Goal: Task Accomplishment & Management: Manage account settings

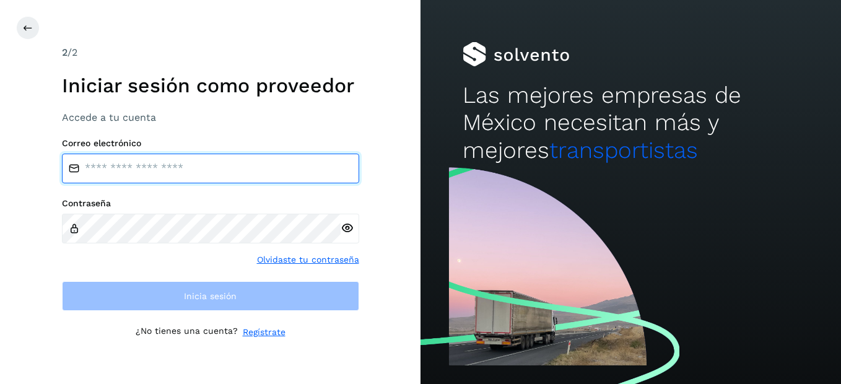
click at [338, 178] on input "email" at bounding box center [210, 169] width 297 height 30
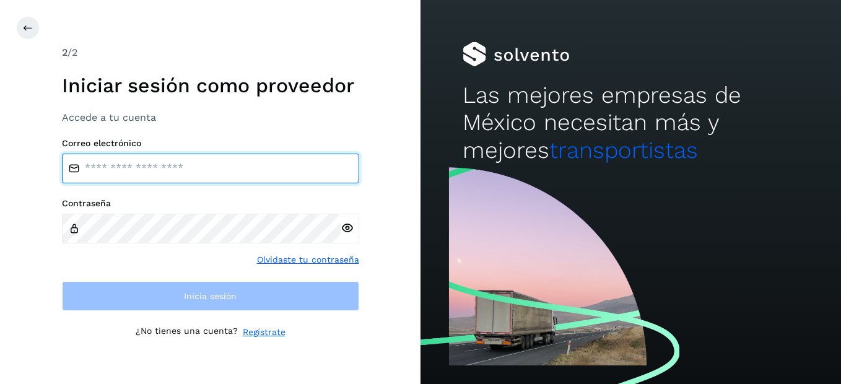
click at [338, 178] on input "email" at bounding box center [210, 169] width 297 height 30
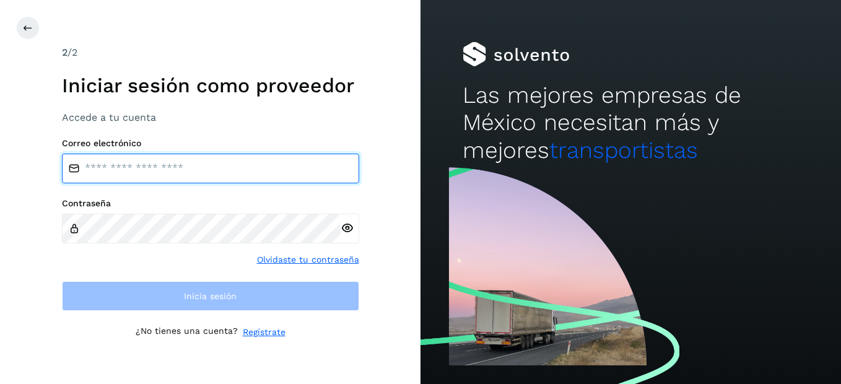
click at [338, 178] on input "email" at bounding box center [210, 169] width 297 height 30
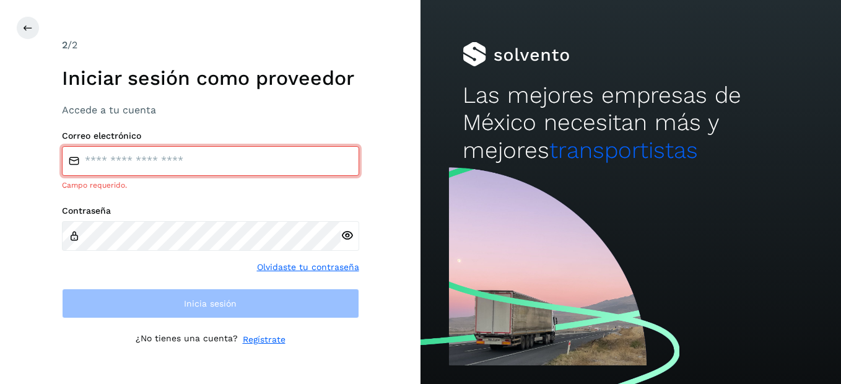
click at [337, 183] on div "Correo electrónico Campo requerido. Contraseña Olvidaste tu contraseña Inicia s…" at bounding box center [210, 225] width 297 height 188
click at [28, 27] on icon at bounding box center [28, 28] width 10 height 10
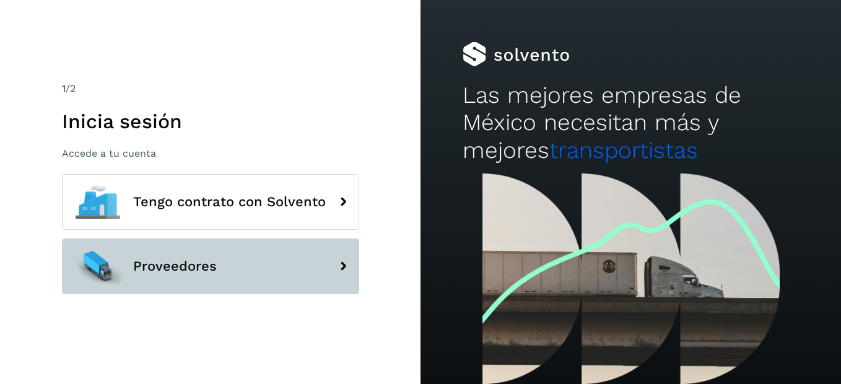
click at [155, 264] on span "Proveedores" at bounding box center [175, 266] width 84 height 15
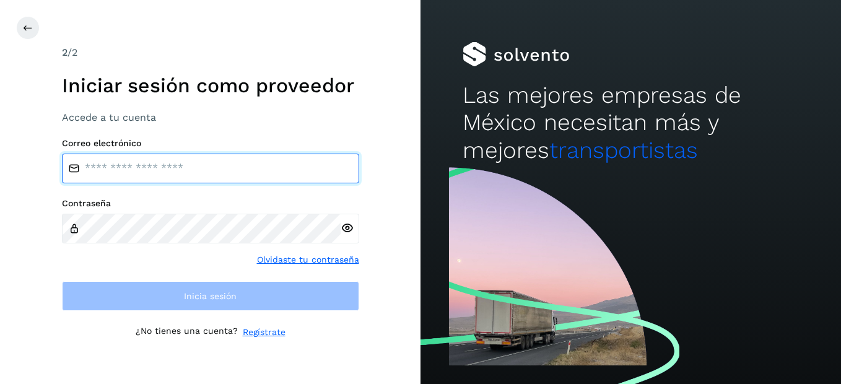
click at [111, 168] on input "email" at bounding box center [210, 169] width 297 height 30
type input "*"
type input "**********"
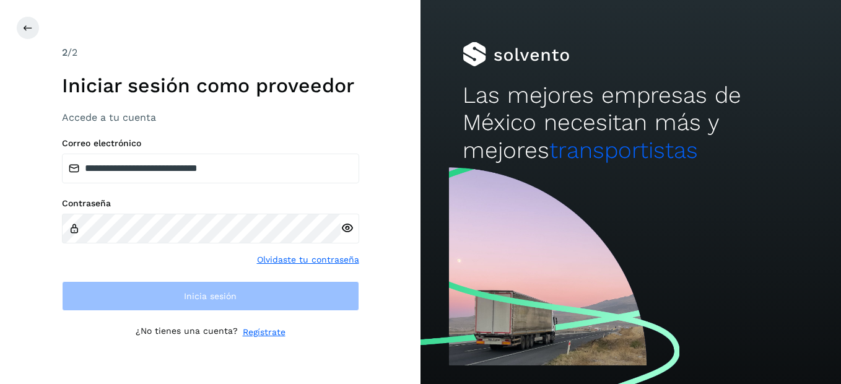
click at [138, 199] on label "Contraseña" at bounding box center [210, 203] width 297 height 11
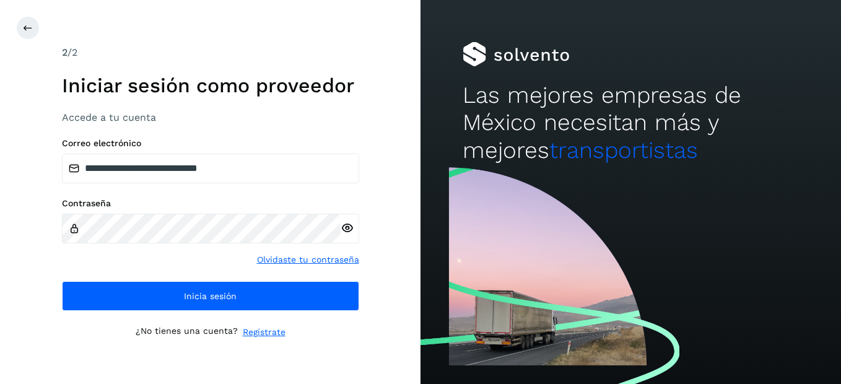
click at [344, 229] on icon at bounding box center [346, 228] width 13 height 13
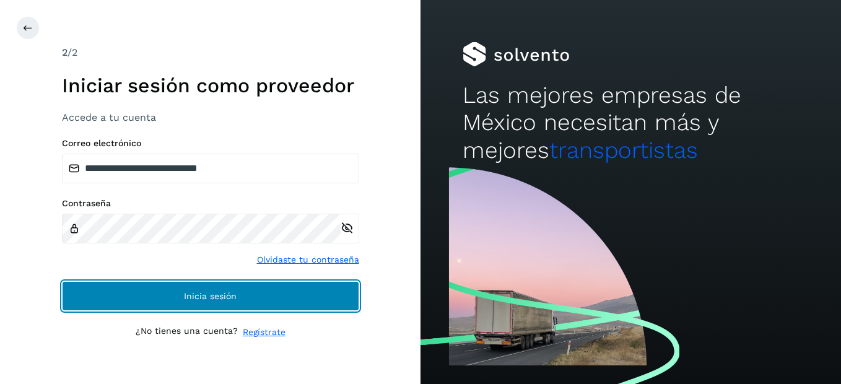
click at [230, 300] on span "Inicia sesión" at bounding box center [210, 296] width 53 height 9
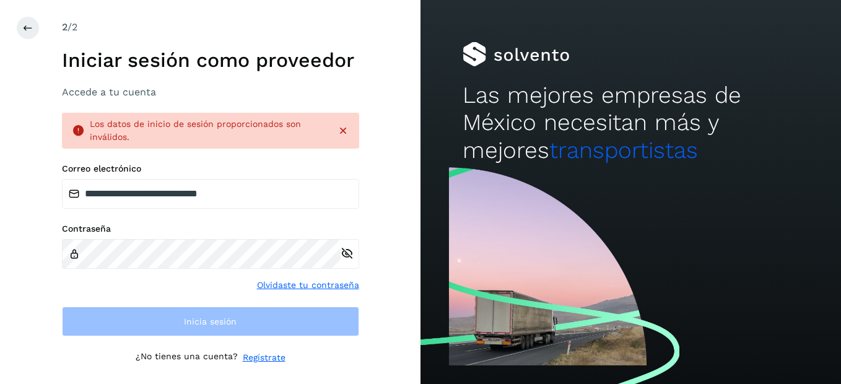
click at [368, 277] on div "**********" at bounding box center [210, 192] width 420 height 384
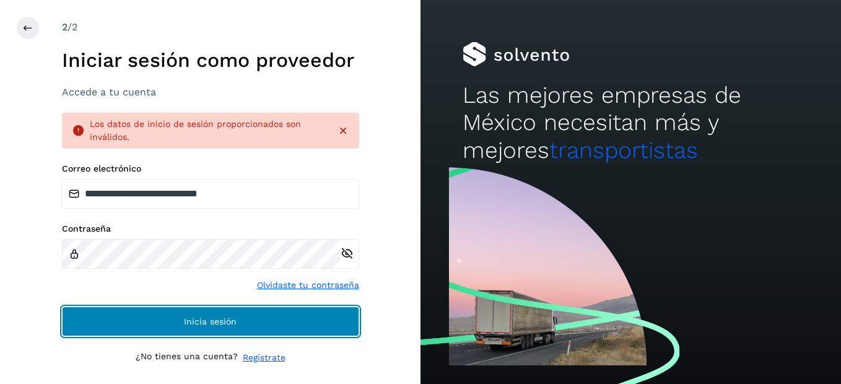
click at [277, 321] on button "Inicia sesión" at bounding box center [210, 321] width 297 height 30
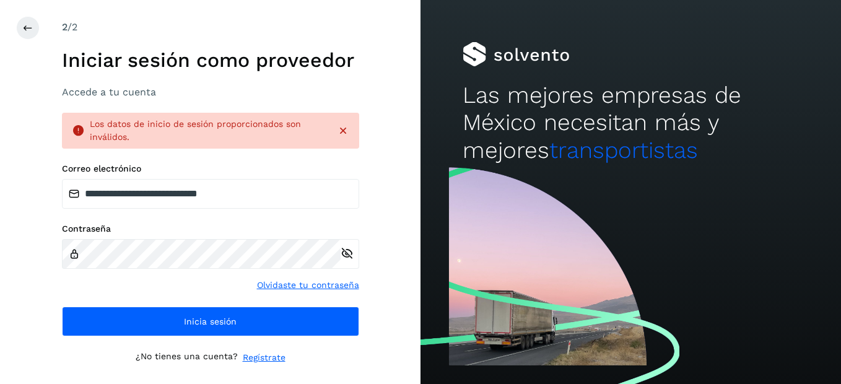
click at [306, 288] on link "Olvidaste tu contraseña" at bounding box center [308, 285] width 102 height 13
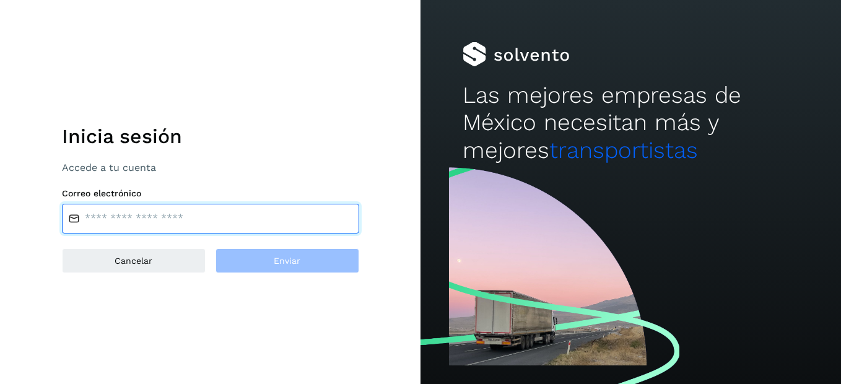
click at [283, 218] on input "email" at bounding box center [210, 219] width 297 height 30
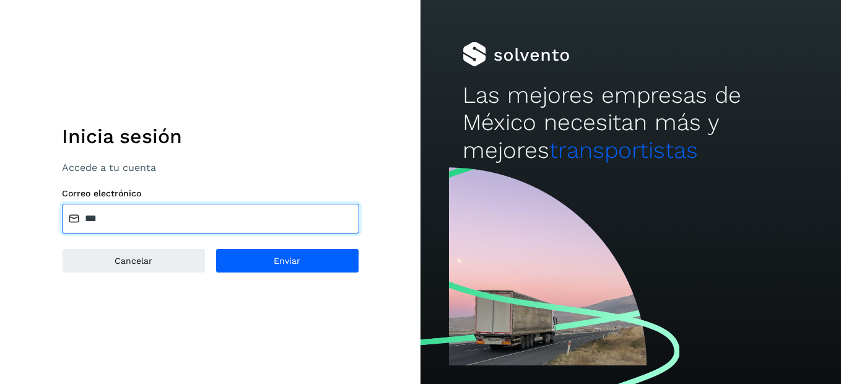
click at [203, 222] on input "***" at bounding box center [210, 219] width 297 height 30
type input "**********"
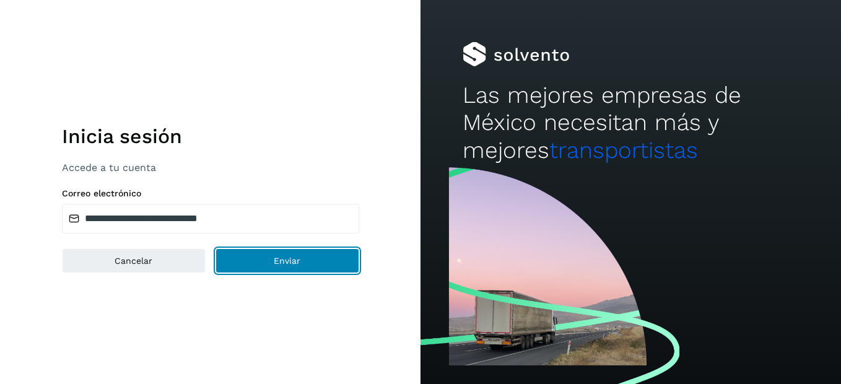
click at [245, 265] on button "Enviar" at bounding box center [287, 260] width 144 height 25
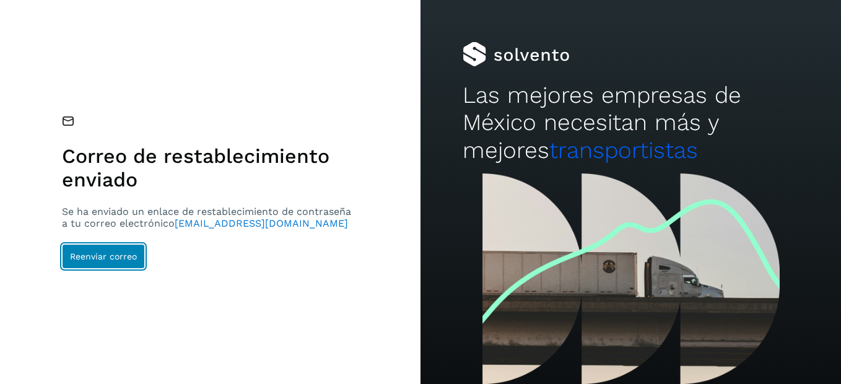
click at [113, 261] on span "Reenviar correo" at bounding box center [103, 256] width 67 height 9
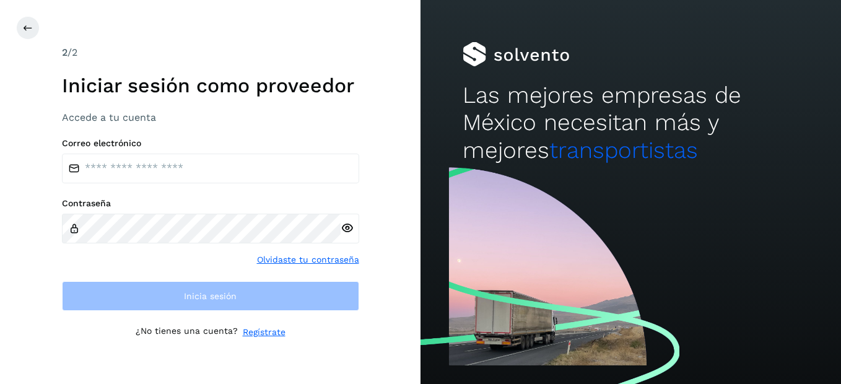
click at [381, 62] on div "2 /2 Iniciar sesión como proveedor Accede a tu cuenta Correo electrónico Contra…" at bounding box center [210, 192] width 420 height 384
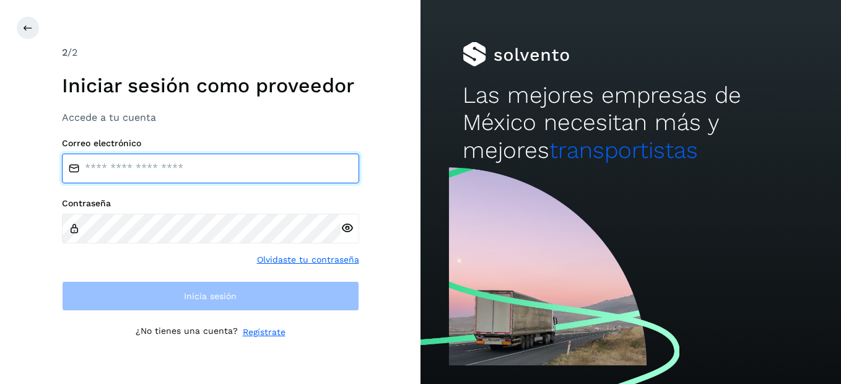
click at [147, 171] on input "email" at bounding box center [210, 169] width 297 height 30
type input "**********"
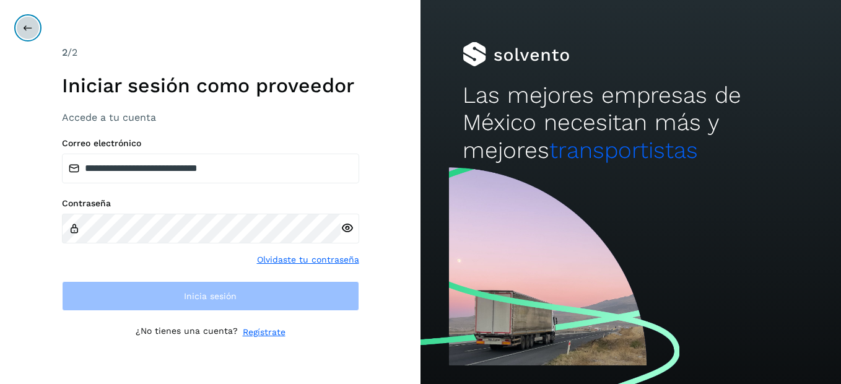
click at [21, 25] on button at bounding box center [28, 28] width 24 height 24
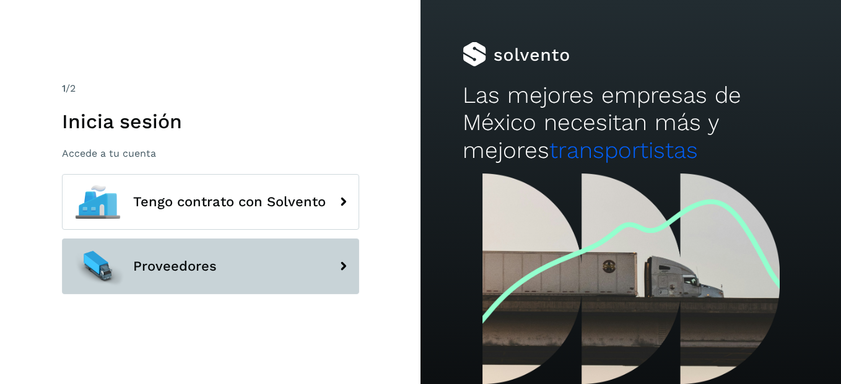
click at [342, 259] on icon at bounding box center [343, 266] width 25 height 25
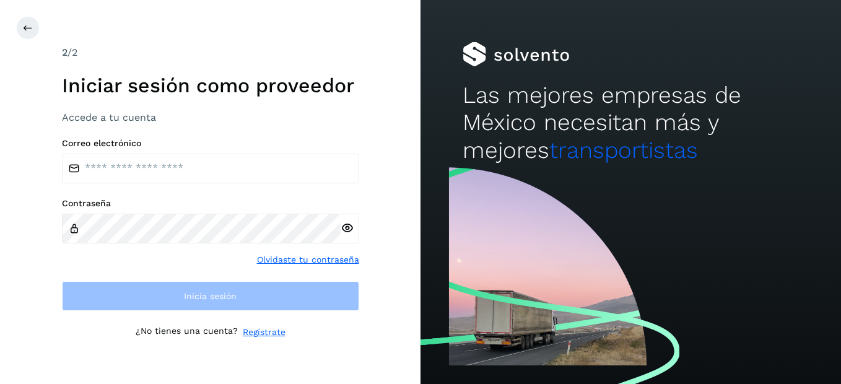
click at [355, 45] on div "2 /2" at bounding box center [210, 52] width 297 height 15
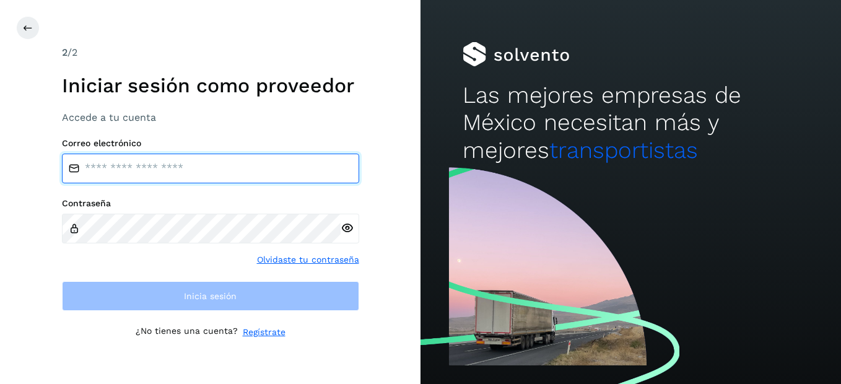
click at [236, 158] on input "email" at bounding box center [210, 169] width 297 height 30
type input "**********"
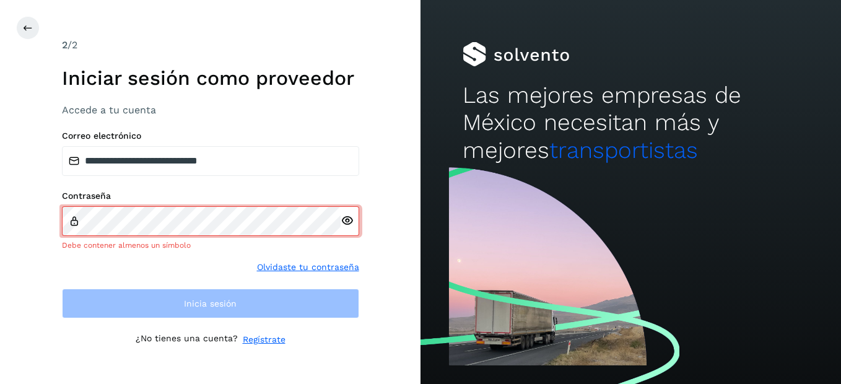
click at [370, 359] on div "**********" at bounding box center [210, 192] width 420 height 384
click at [215, 273] on div "Contraseña Debe contener almenos un símbolo Olvidaste tu contraseña" at bounding box center [210, 232] width 297 height 83
click at [349, 220] on icon at bounding box center [346, 220] width 13 height 13
click at [344, 225] on icon at bounding box center [346, 220] width 13 height 13
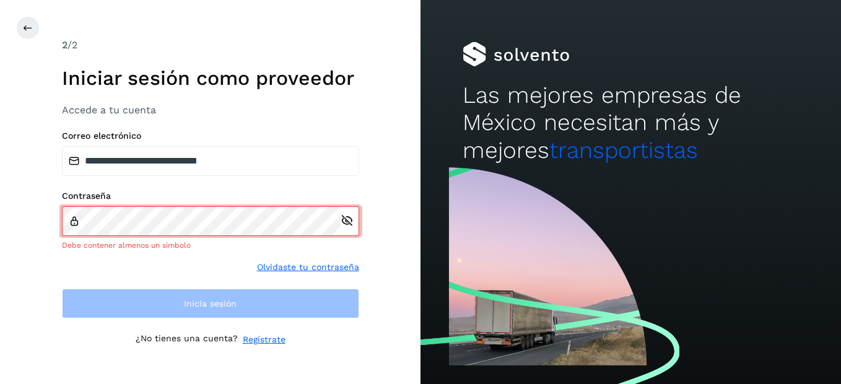
click at [344, 225] on icon at bounding box center [346, 220] width 13 height 13
click at [267, 339] on link "Regístrate" at bounding box center [264, 339] width 43 height 13
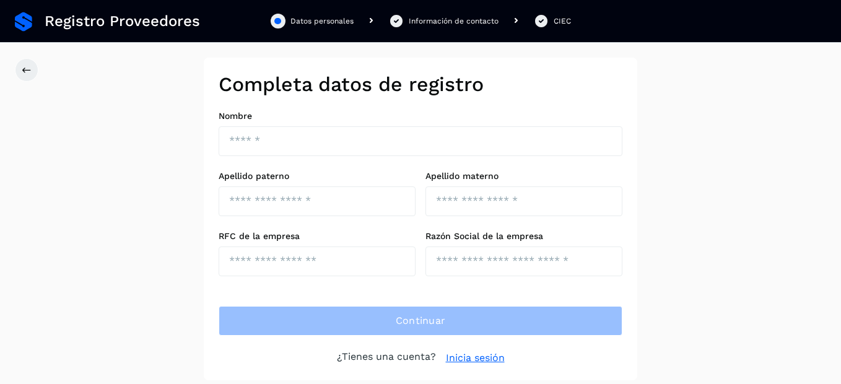
click at [791, 264] on div "Completa datos de registro Nombre Apellido paterno Apellido materno RFC de la e…" at bounding box center [420, 219] width 841 height 323
click at [444, 24] on div "Información de contacto" at bounding box center [454, 20] width 90 height 11
click at [24, 74] on icon at bounding box center [27, 70] width 10 height 10
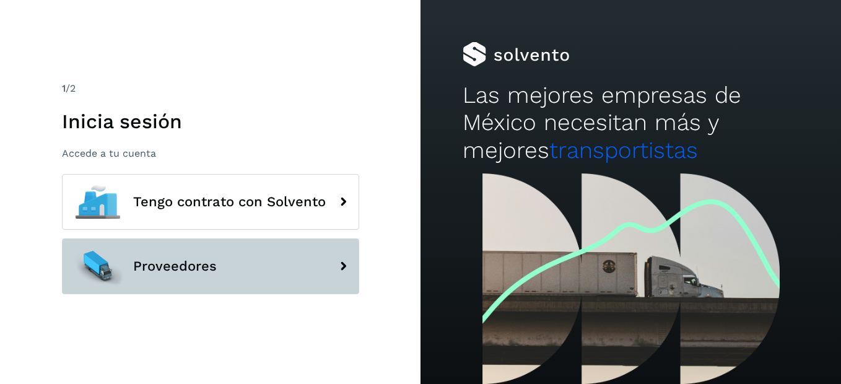
click at [201, 246] on button "Proveedores" at bounding box center [210, 266] width 297 height 56
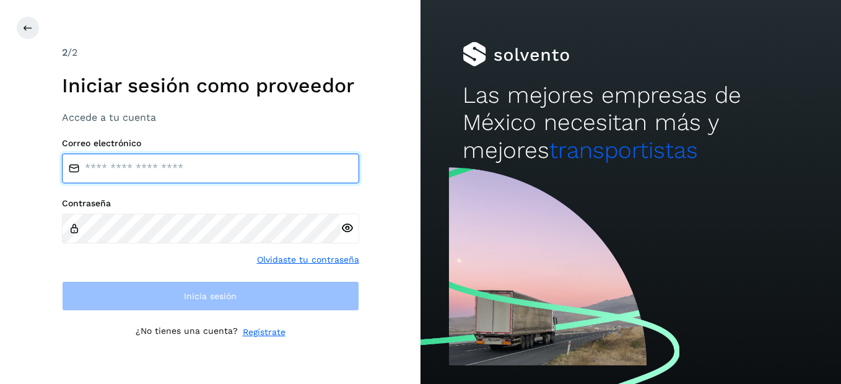
click at [258, 158] on input "email" at bounding box center [210, 169] width 297 height 30
type input "**********"
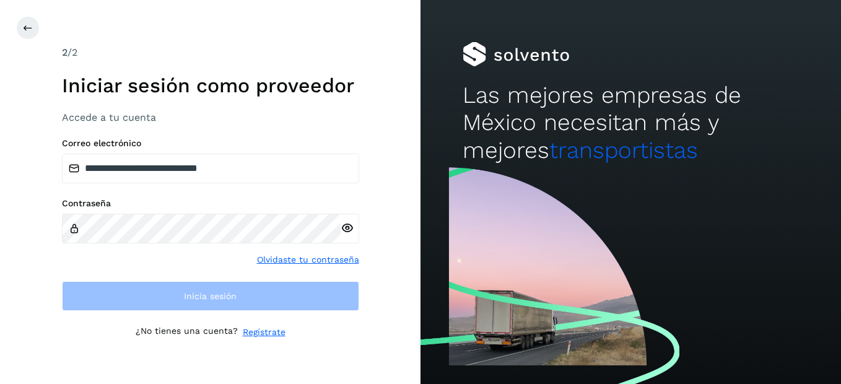
click at [277, 260] on link "Olvidaste tu contraseña" at bounding box center [308, 259] width 102 height 13
click at [277, 259] on link "Olvidaste tu contraseña" at bounding box center [308, 259] width 102 height 13
click at [277, 261] on link "Olvidaste tu contraseña" at bounding box center [308, 259] width 102 height 13
click at [278, 262] on link "Olvidaste tu contraseña" at bounding box center [308, 259] width 102 height 13
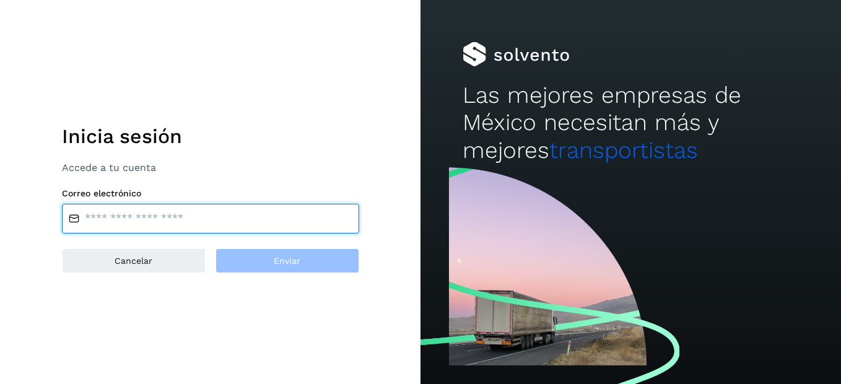
click at [249, 209] on input "email" at bounding box center [210, 219] width 297 height 30
type input "**********"
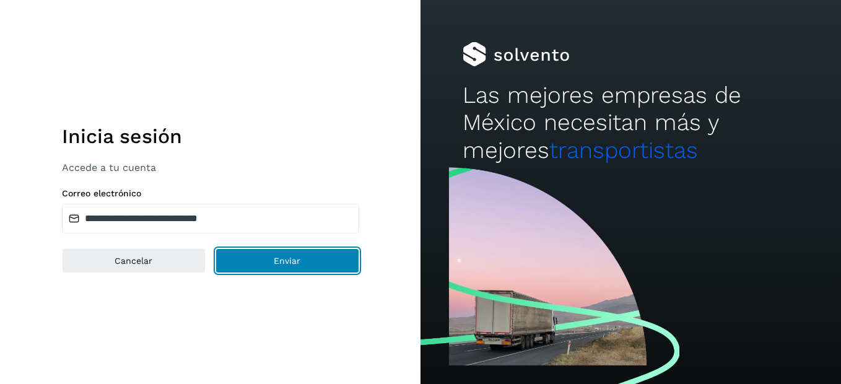
click at [275, 257] on span "Enviar" at bounding box center [287, 260] width 27 height 9
